Goal: Task Accomplishment & Management: Use online tool/utility

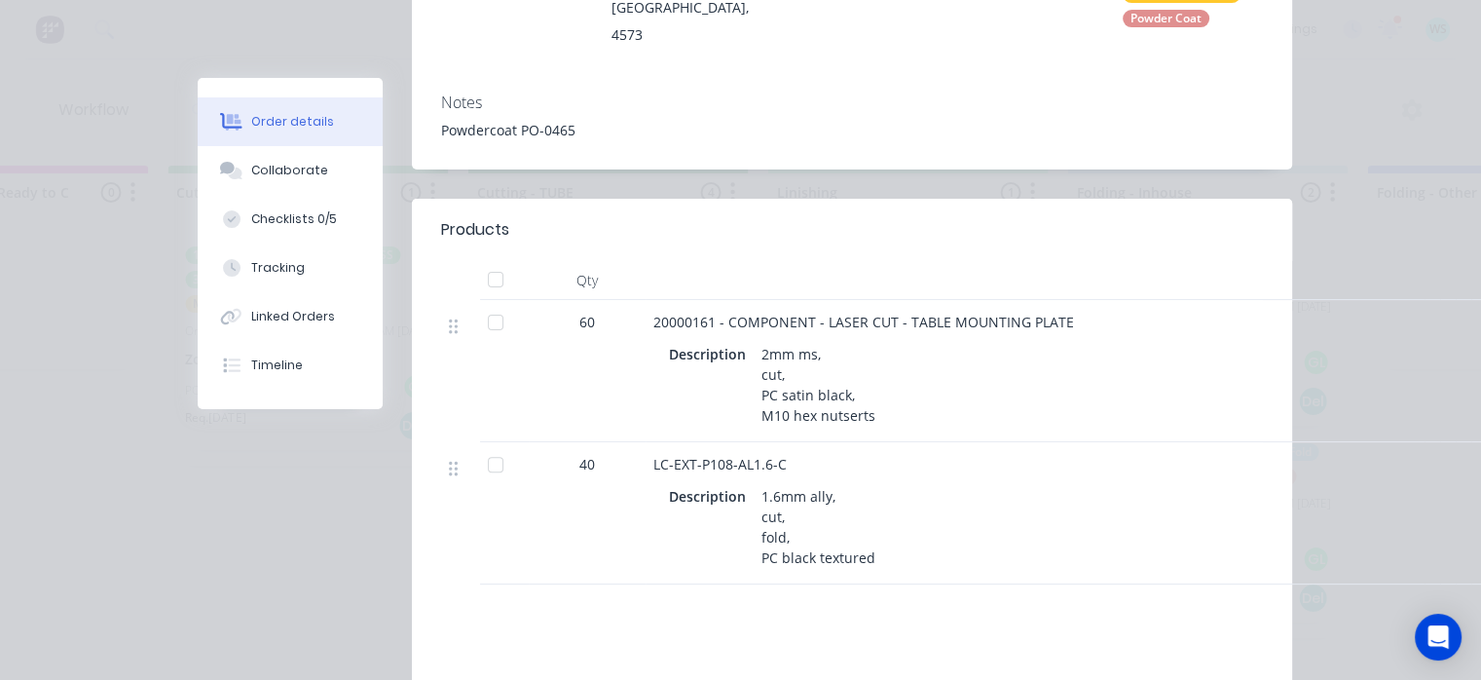
scroll to position [97, 0]
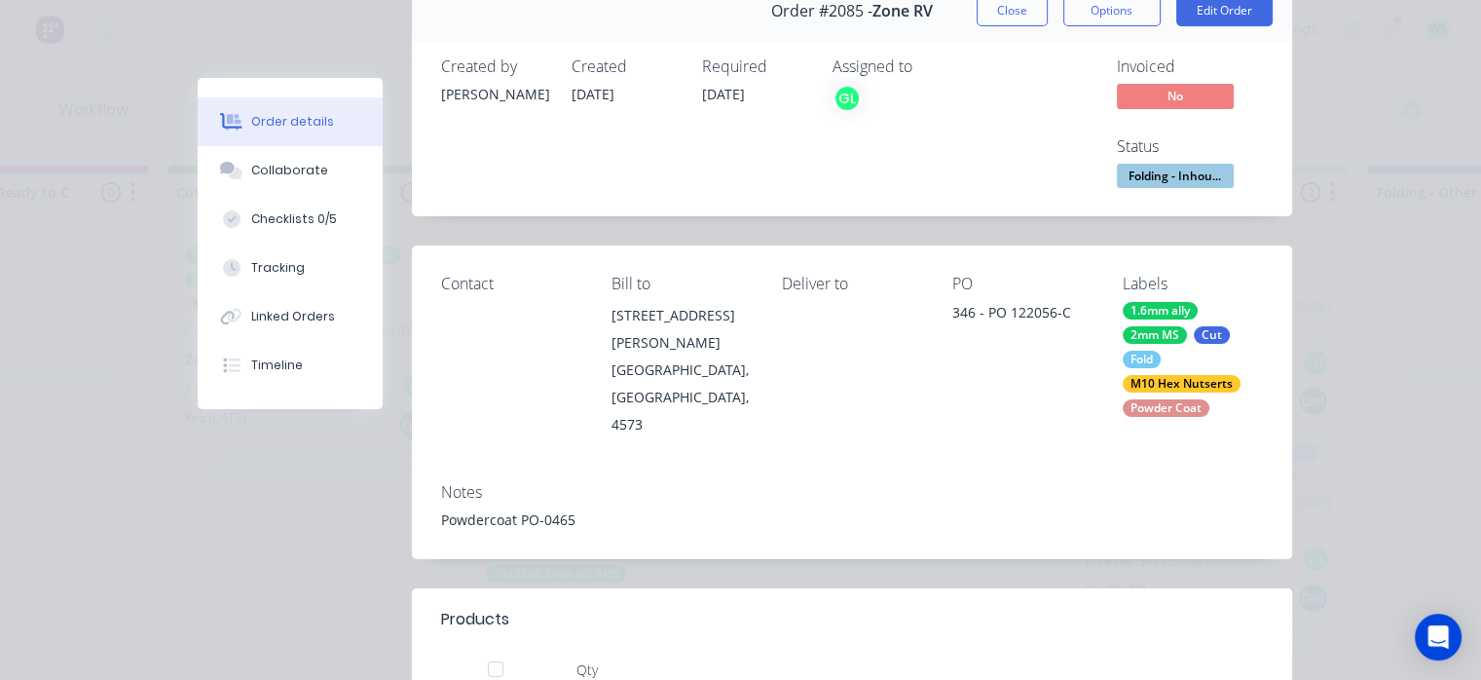
drag, startPoint x: 1026, startPoint y: 13, endPoint x: 760, endPoint y: 370, distance: 445.5
click at [1026, 13] on button "Close" at bounding box center [1012, 10] width 71 height 31
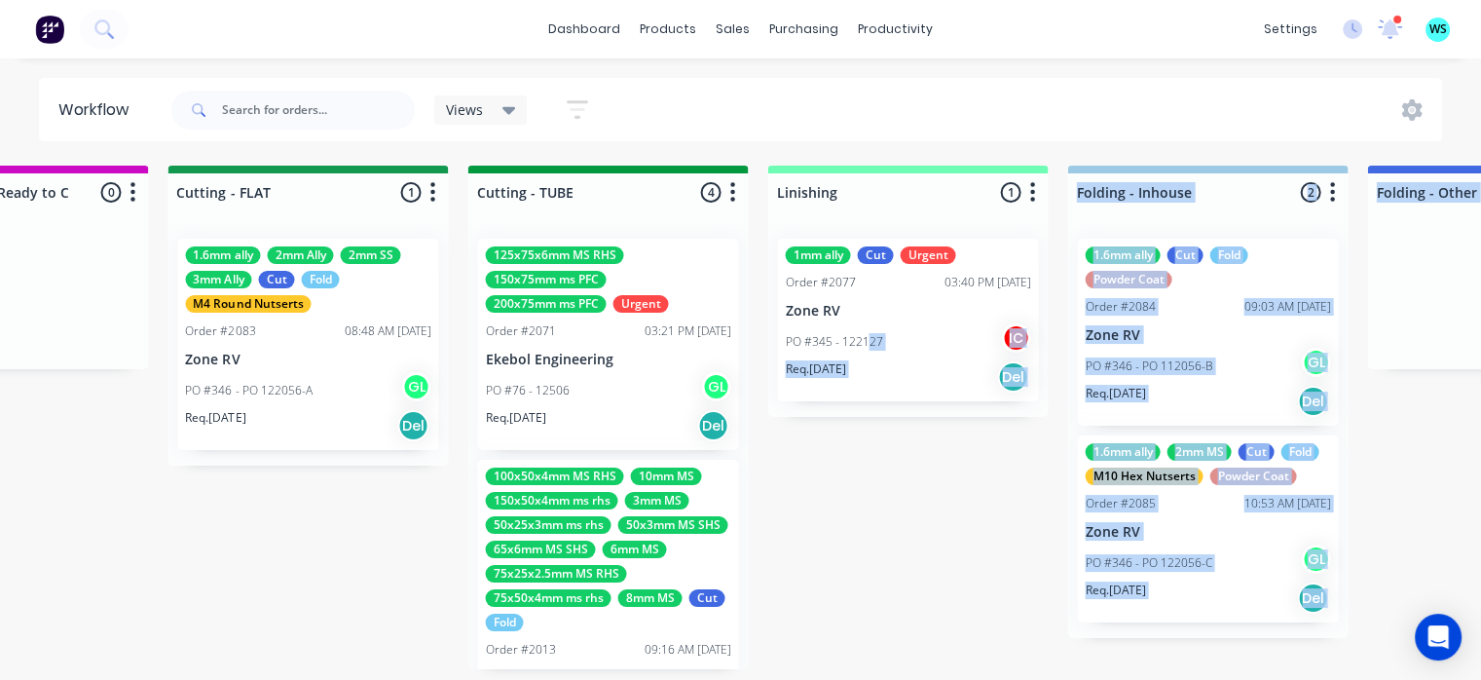
drag, startPoint x: 587, startPoint y: 391, endPoint x: 845, endPoint y: 397, distance: 258.2
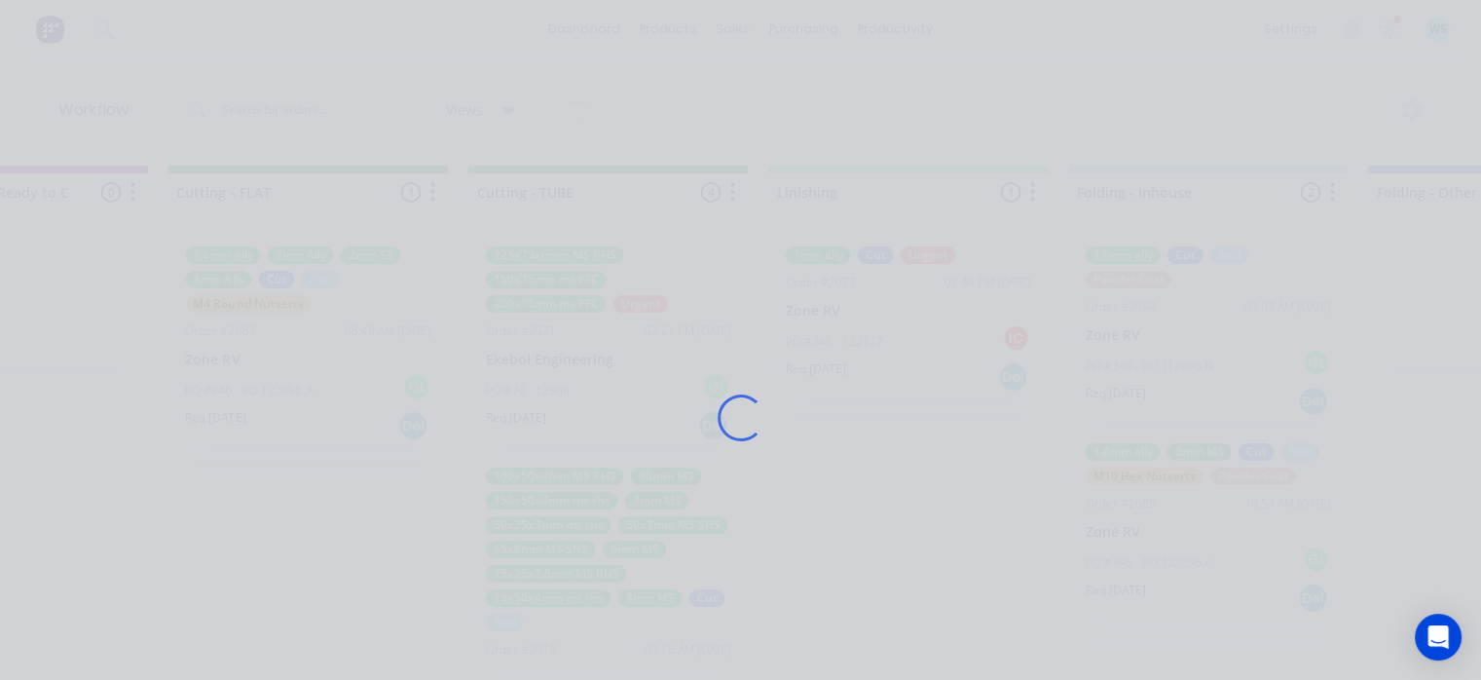
click at [967, 464] on div "Loading..." at bounding box center [741, 418] width 1142 height 680
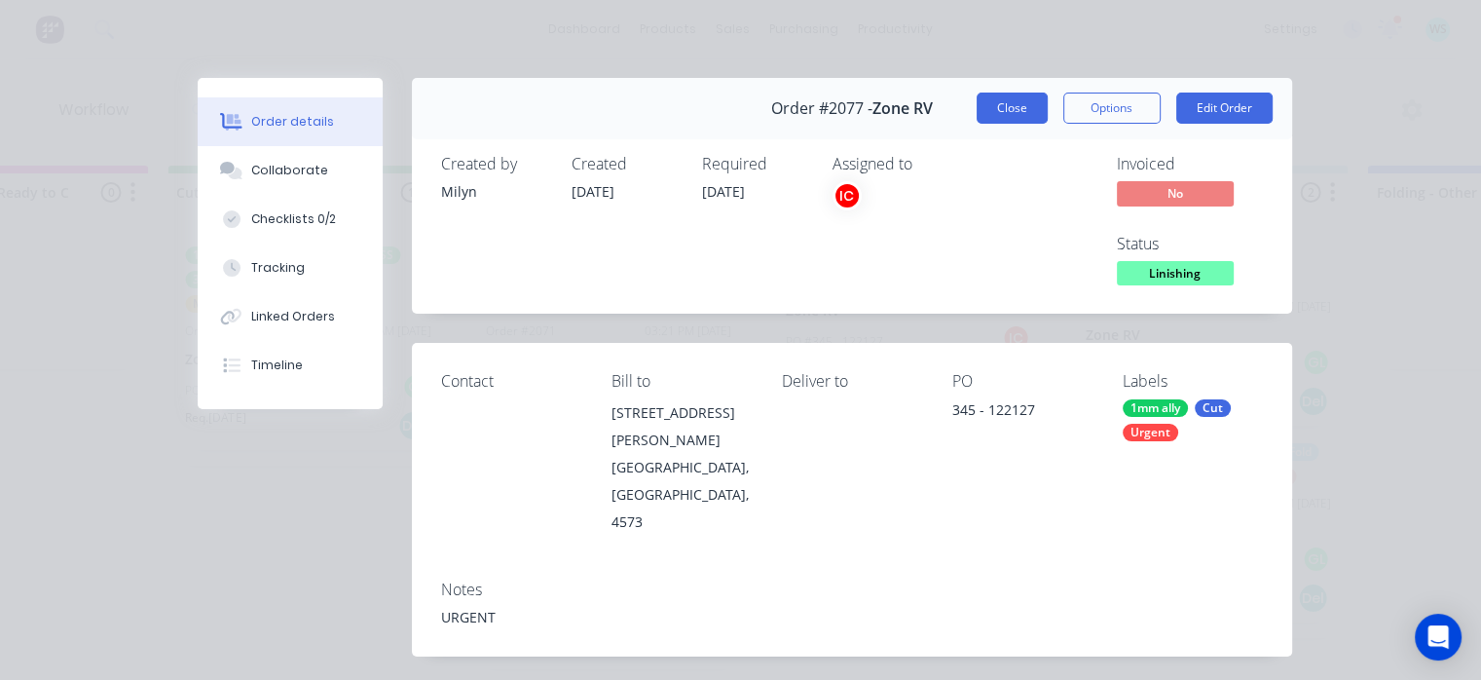
click at [990, 106] on button "Close" at bounding box center [1012, 108] width 71 height 31
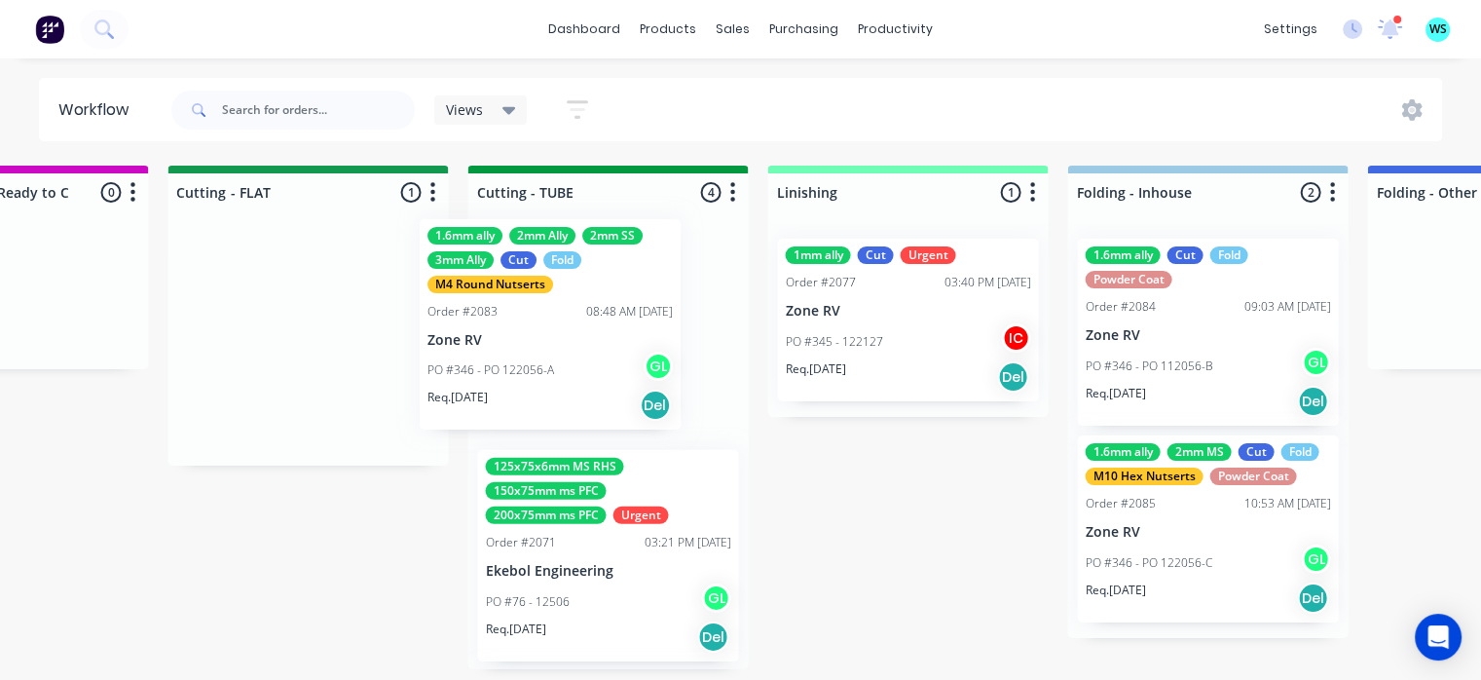
scroll to position [0, 3473]
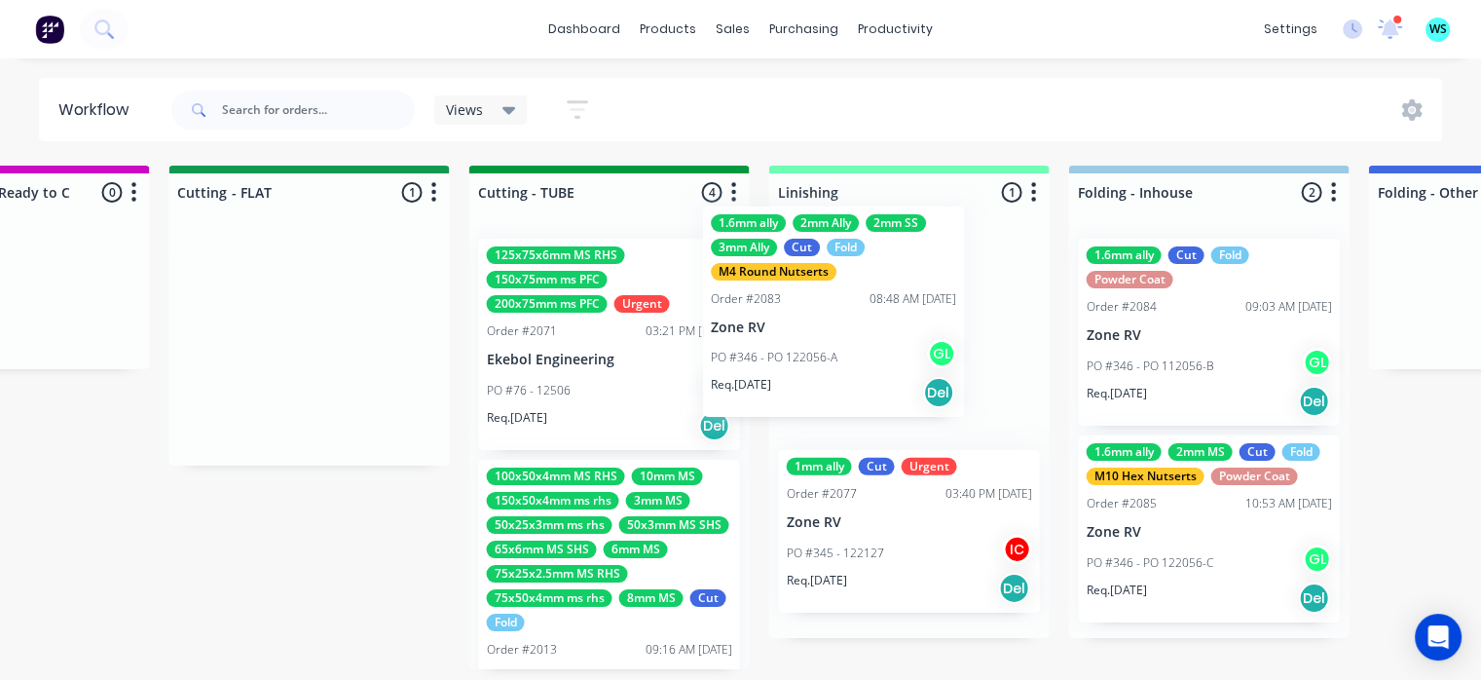
drag, startPoint x: 345, startPoint y: 359, endPoint x: 895, endPoint y: 325, distance: 551.4
click at [895, 325] on div "Submitted 7 Status colour #273444 hex #273444 Save Cancel Summaries Total order…" at bounding box center [396, 418] width 7768 height 504
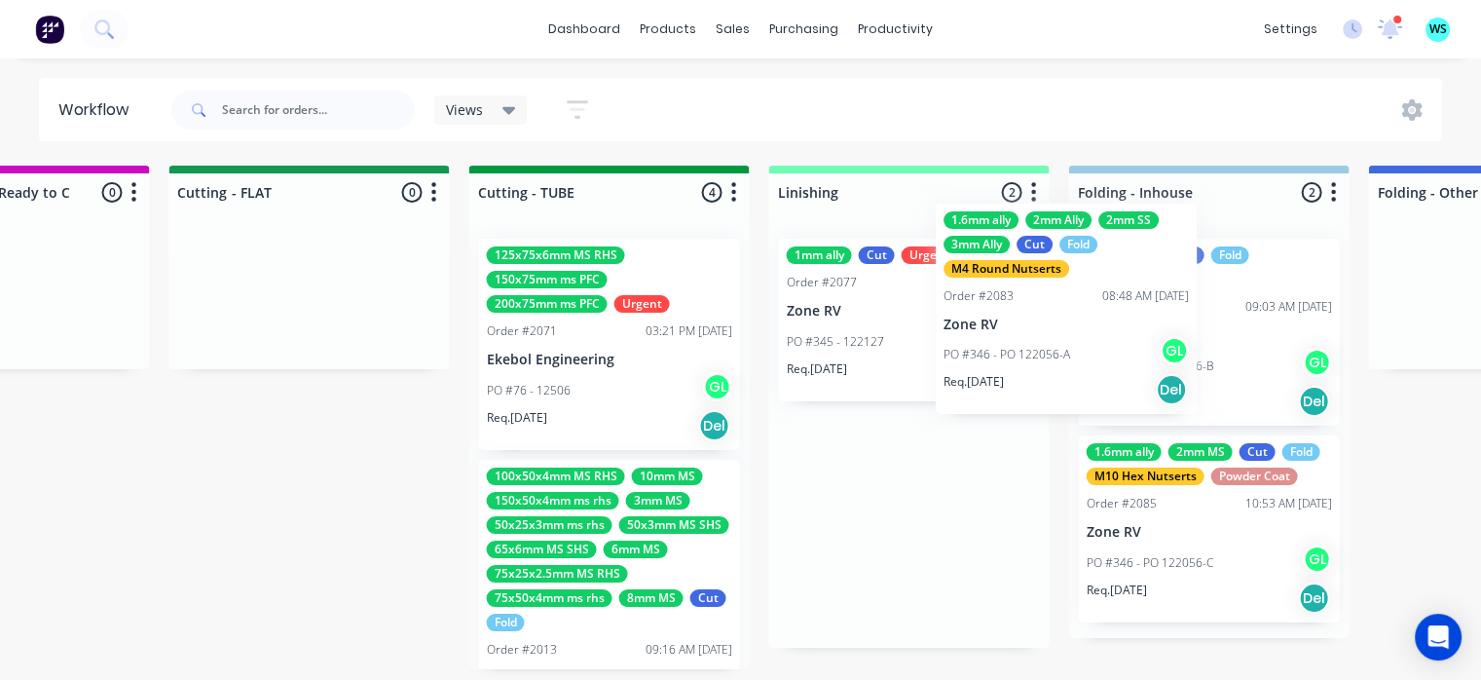
drag, startPoint x: 1075, startPoint y: 356, endPoint x: 1110, endPoint y: 356, distance: 35.1
click at [1110, 356] on div "Submitted 7 Status colour #273444 hex #273444 Save Cancel Summaries Total order…" at bounding box center [396, 418] width 7768 height 504
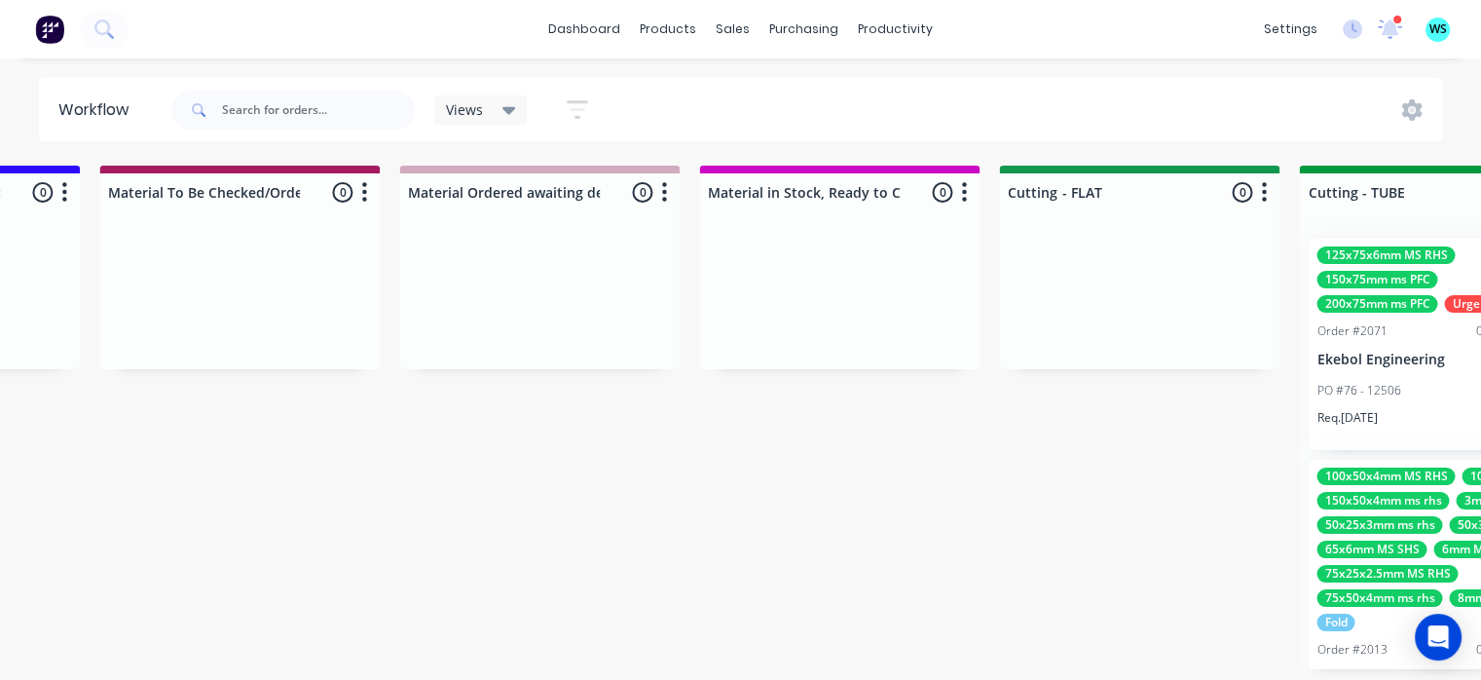
scroll to position [0, 2748]
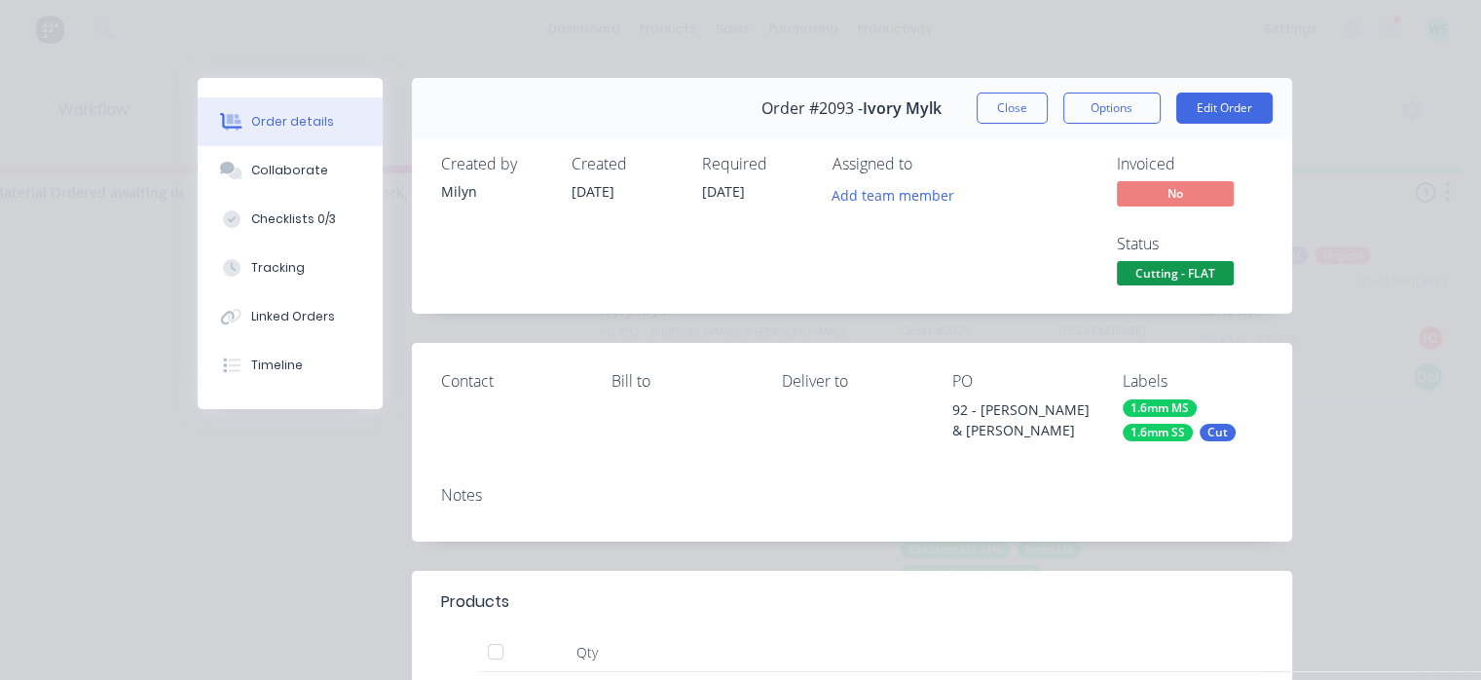
scroll to position [0, 3059]
click at [1078, 113] on button "Options" at bounding box center [1112, 108] width 97 height 31
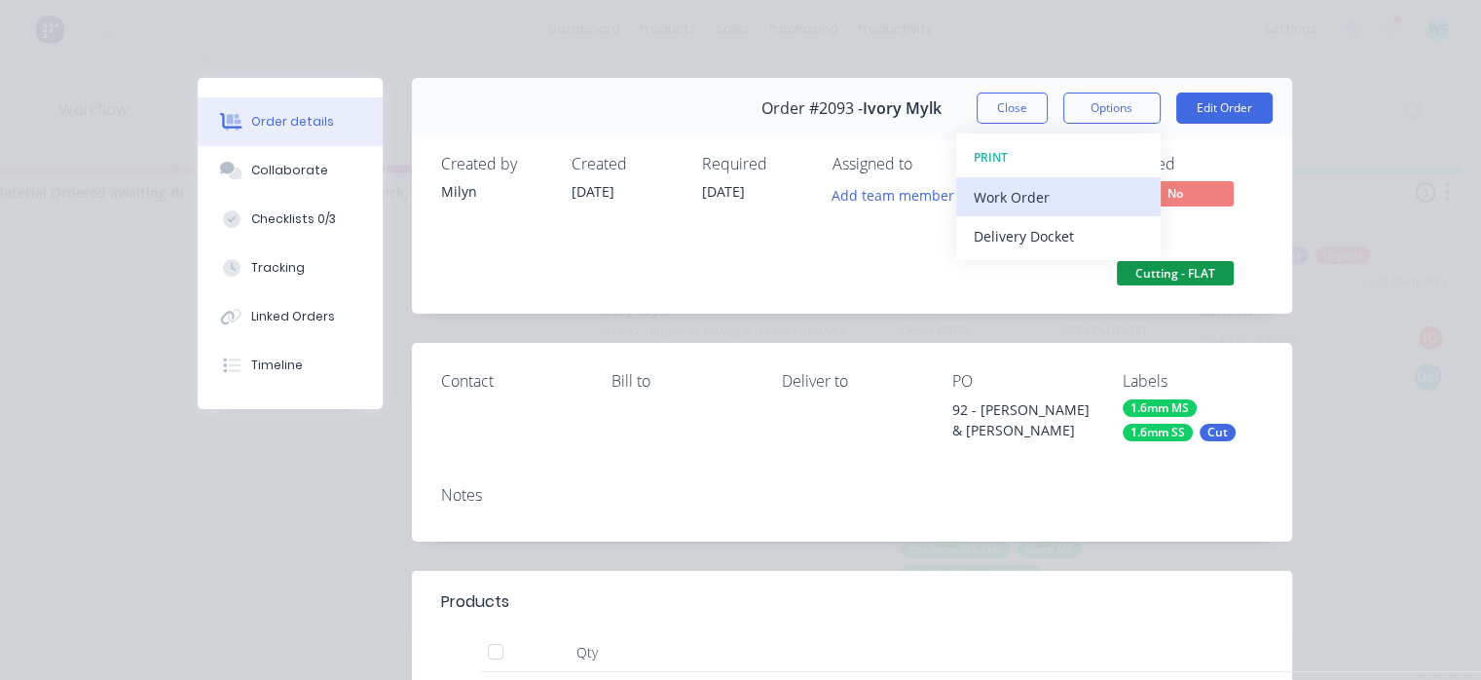
click at [1014, 203] on div "Work Order" at bounding box center [1058, 197] width 169 height 28
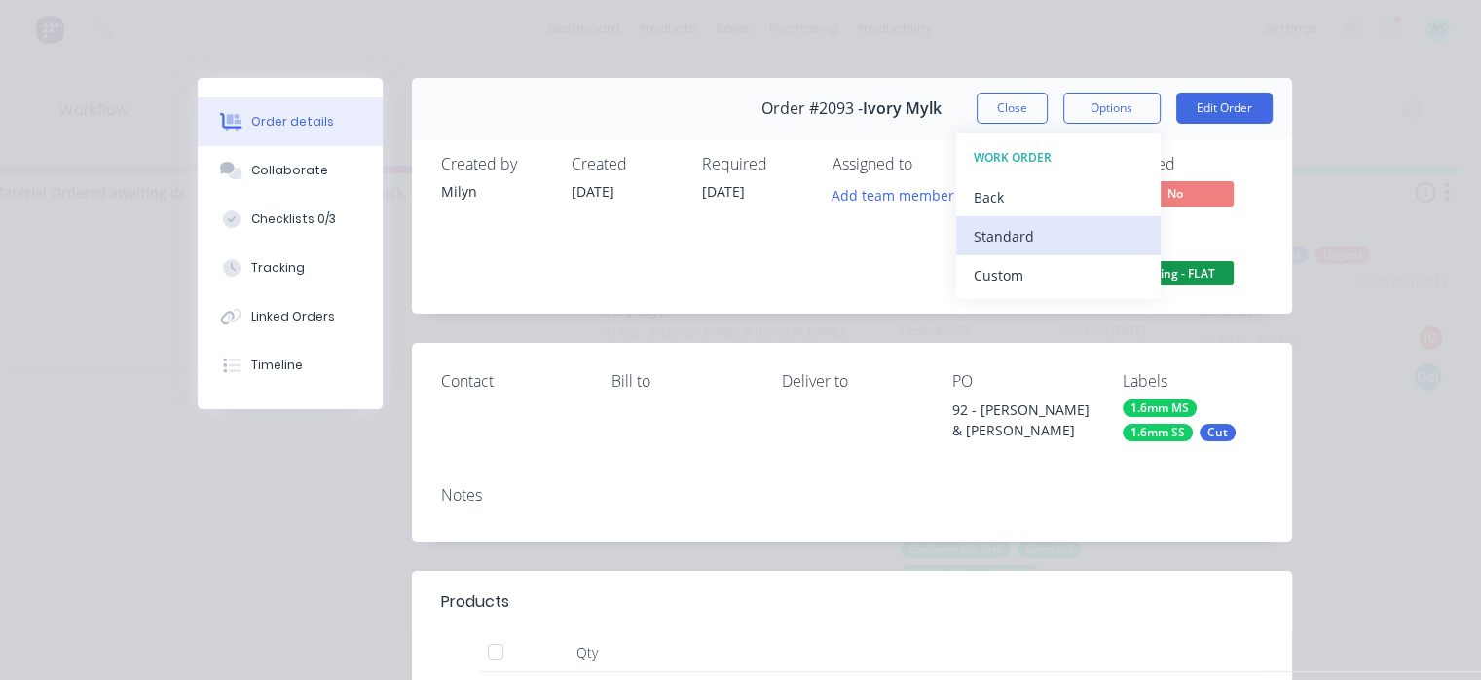
click at [1005, 234] on div "Standard" at bounding box center [1058, 236] width 169 height 28
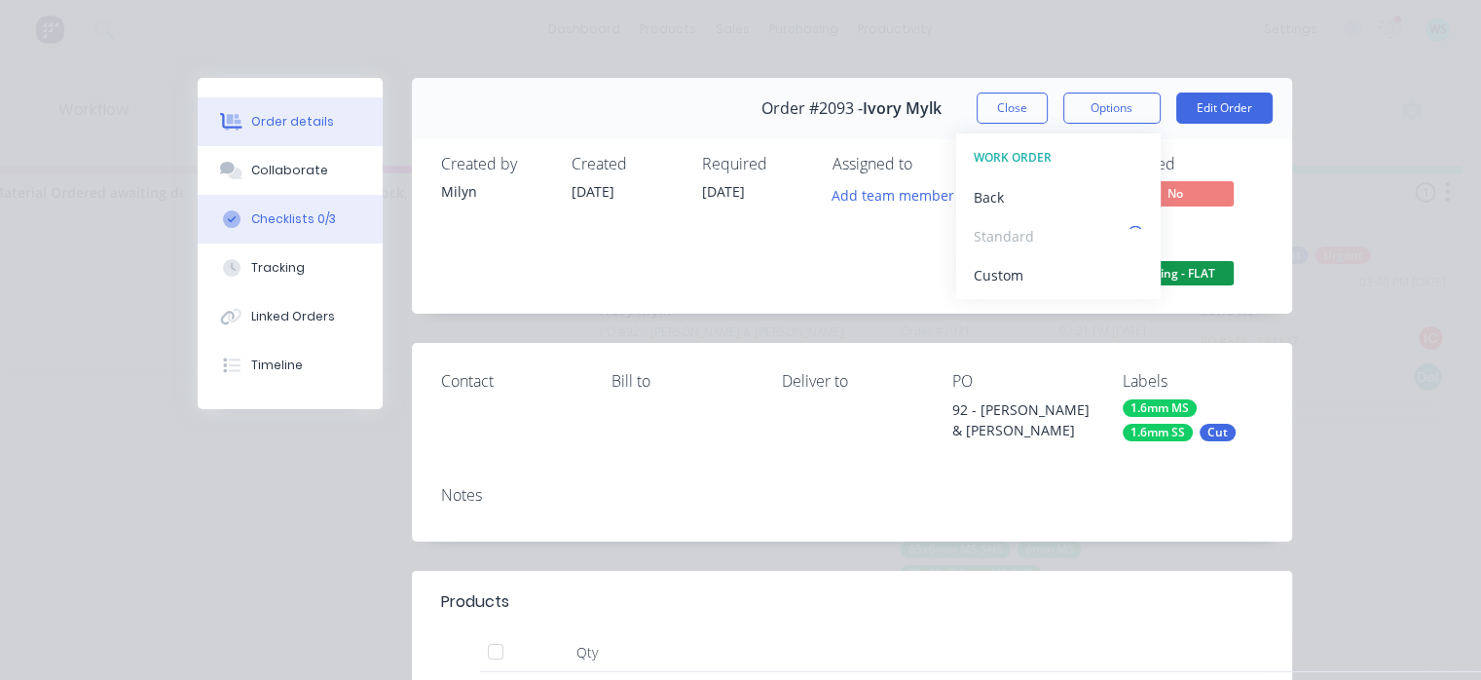
click at [314, 227] on div "Checklists 0/3" at bounding box center [293, 219] width 85 height 18
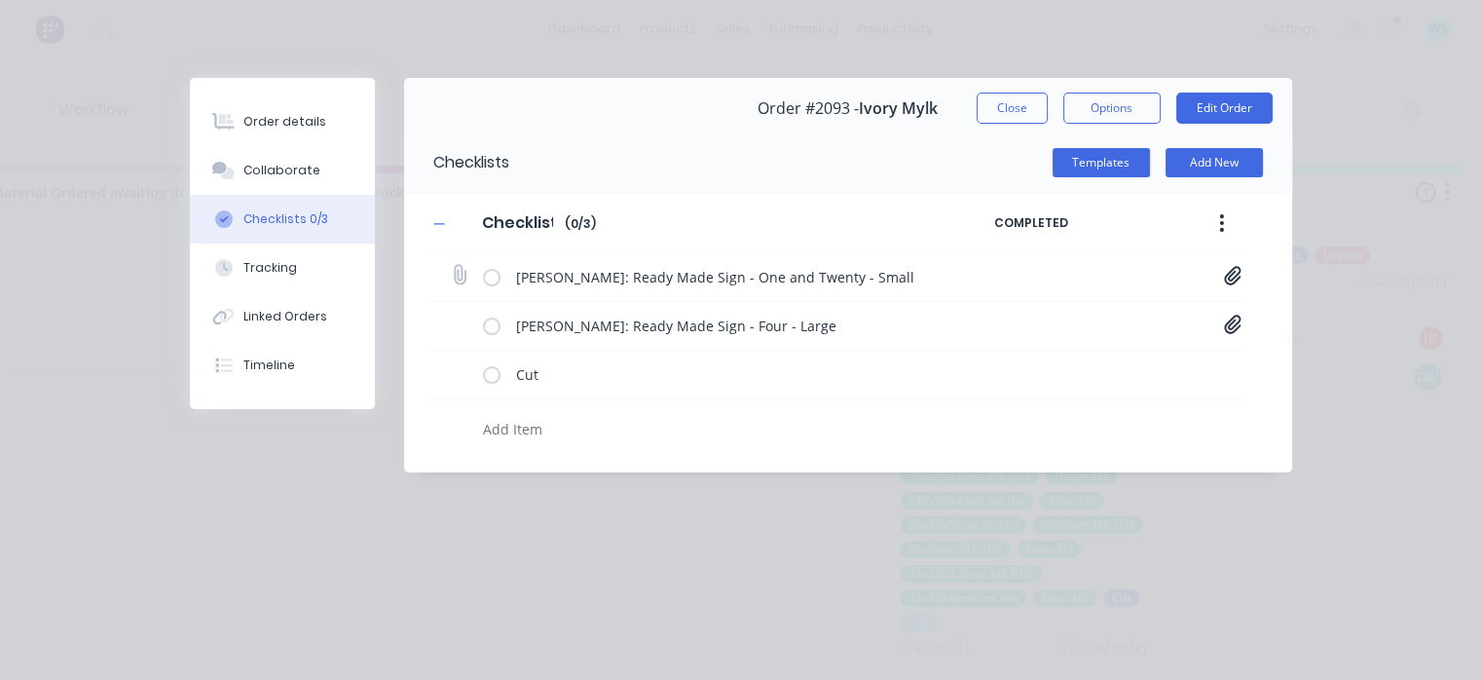
click at [1221, 273] on div "[PERSON_NAME]: Ready Made Sign - One and Twenty - Small 1-One[A] - IM 1087 [PER…" at bounding box center [837, 277] width 818 height 49
click at [1225, 270] on icon at bounding box center [1233, 275] width 18 height 19
click at [1066, 375] on div "Cut" at bounding box center [837, 375] width 818 height 49
click at [1241, 328] on div "[PERSON_NAME]: Ready Made Sign - Four - Large 4-Four[A] - 1089 [PERSON_NAME].PDF" at bounding box center [837, 326] width 818 height 49
click at [1227, 324] on icon at bounding box center [1233, 324] width 18 height 19
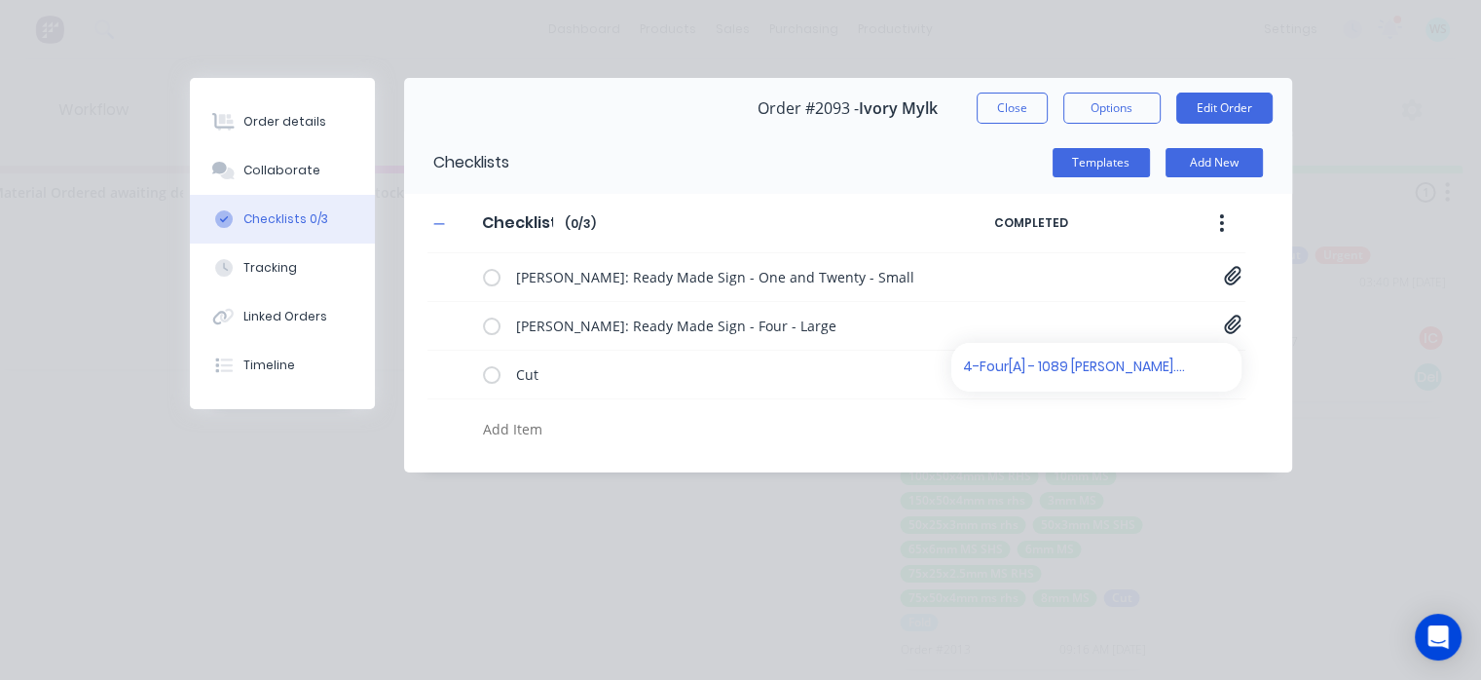
click at [1102, 407] on div "[PERSON_NAME]: Ready Made Sign - One and Twenty - Small 1-One[A] - IM 1087 [PER…" at bounding box center [837, 351] width 818 height 196
type textarea "x"
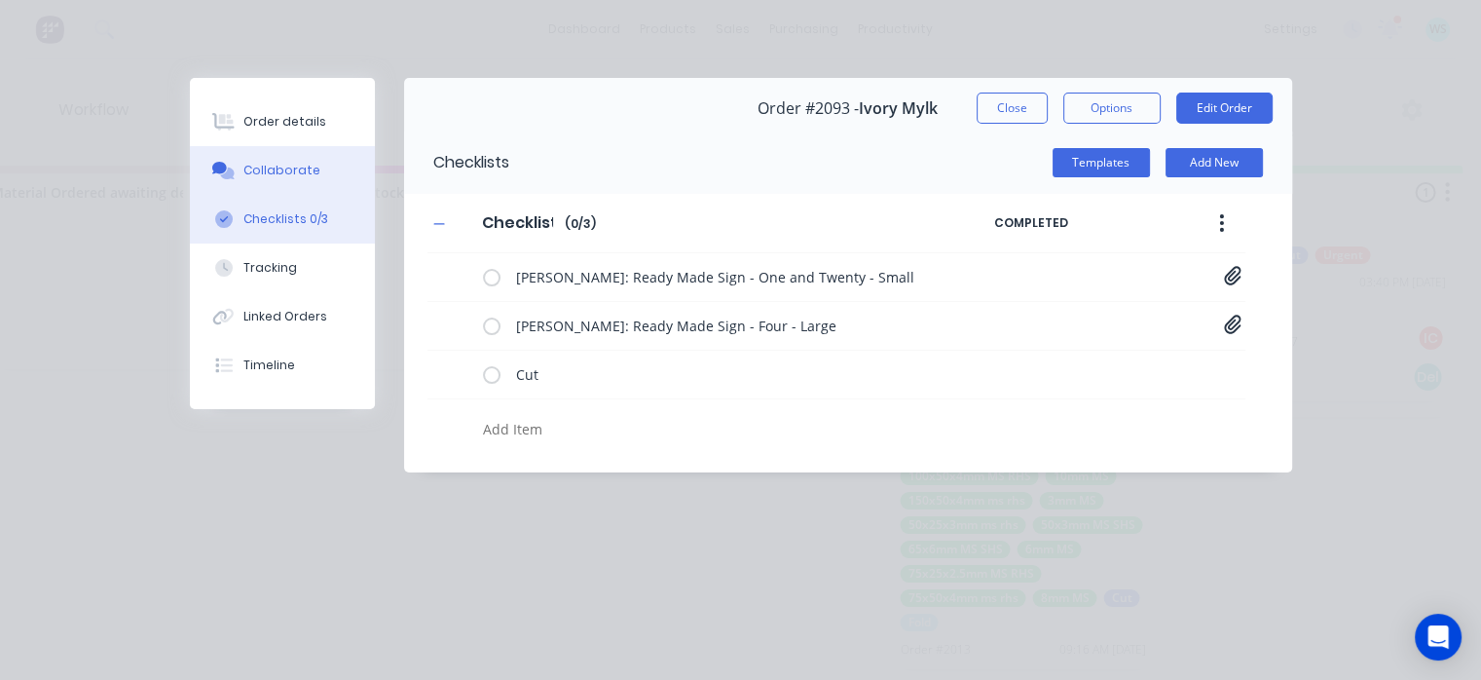
click at [270, 170] on div "Collaborate" at bounding box center [281, 171] width 77 height 18
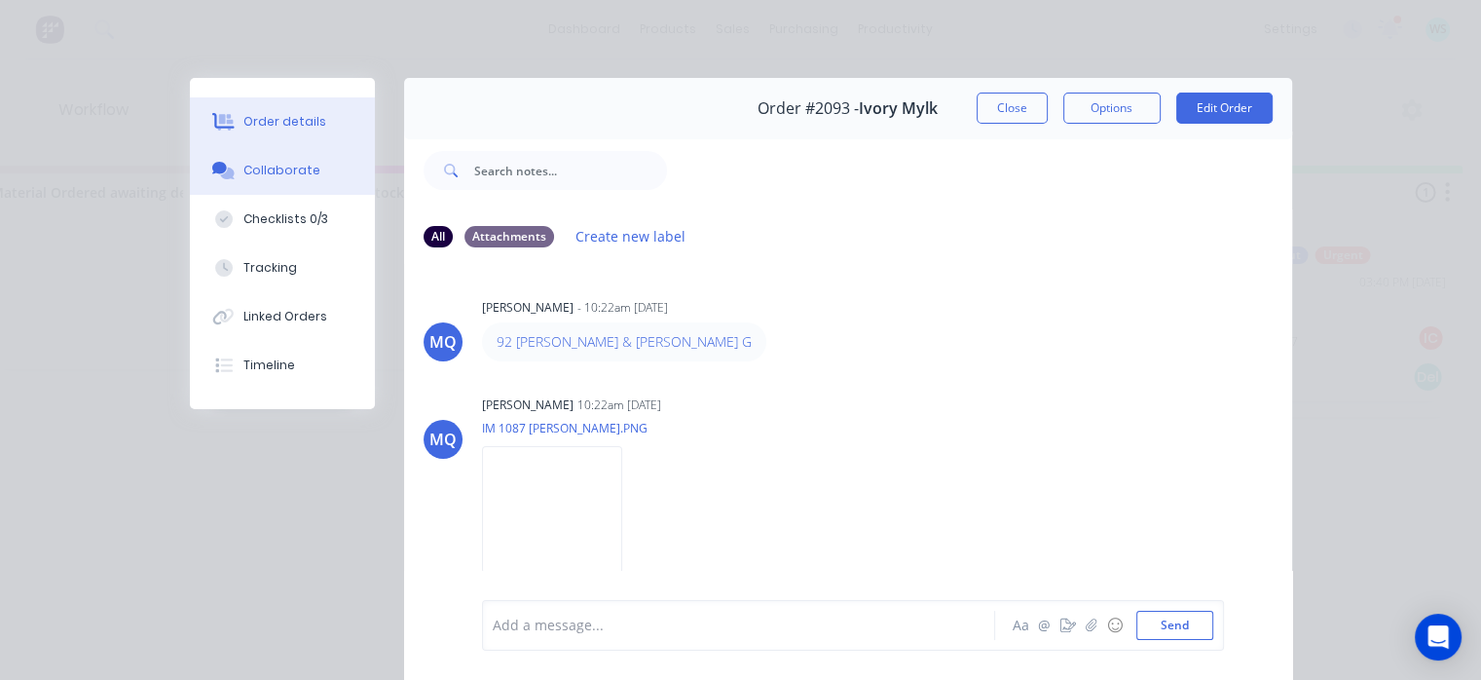
click at [243, 117] on div "Order details" at bounding box center [284, 122] width 83 height 18
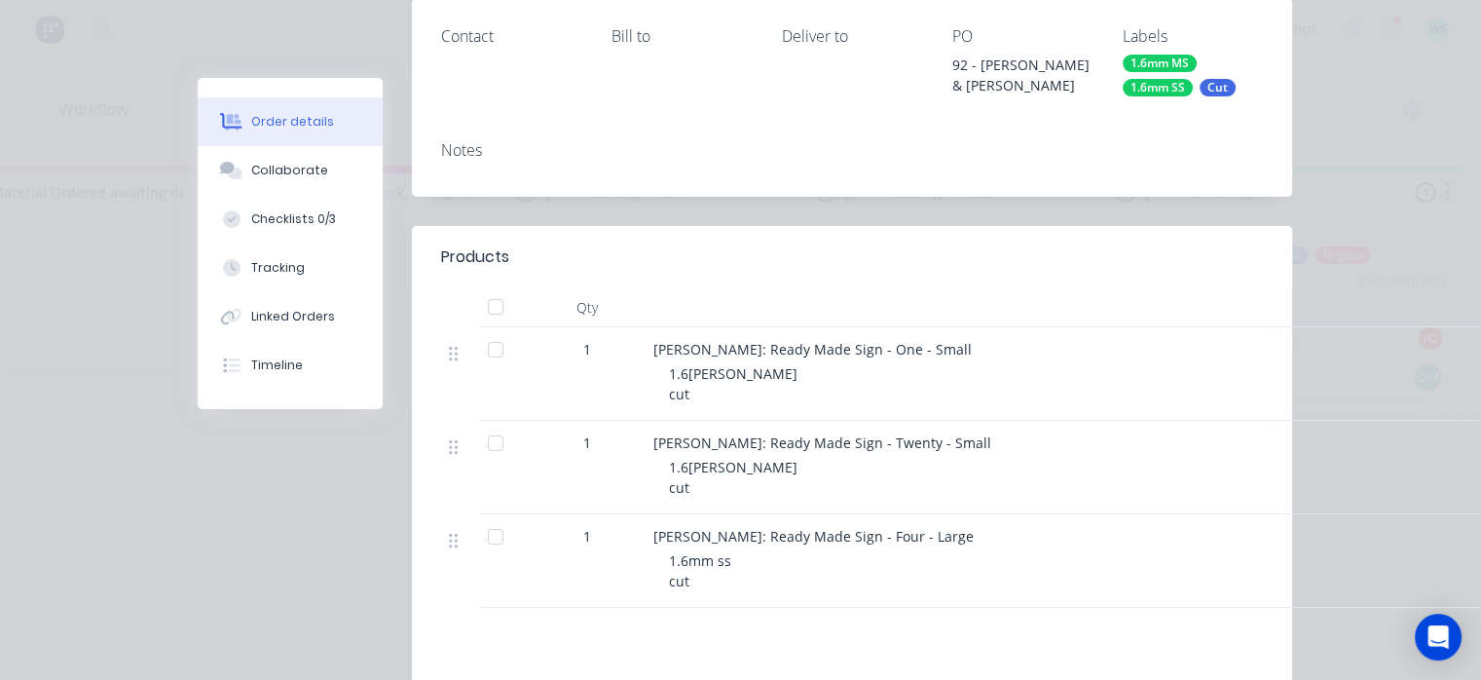
scroll to position [344, 0]
